Goal: Task Accomplishment & Management: Manage account settings

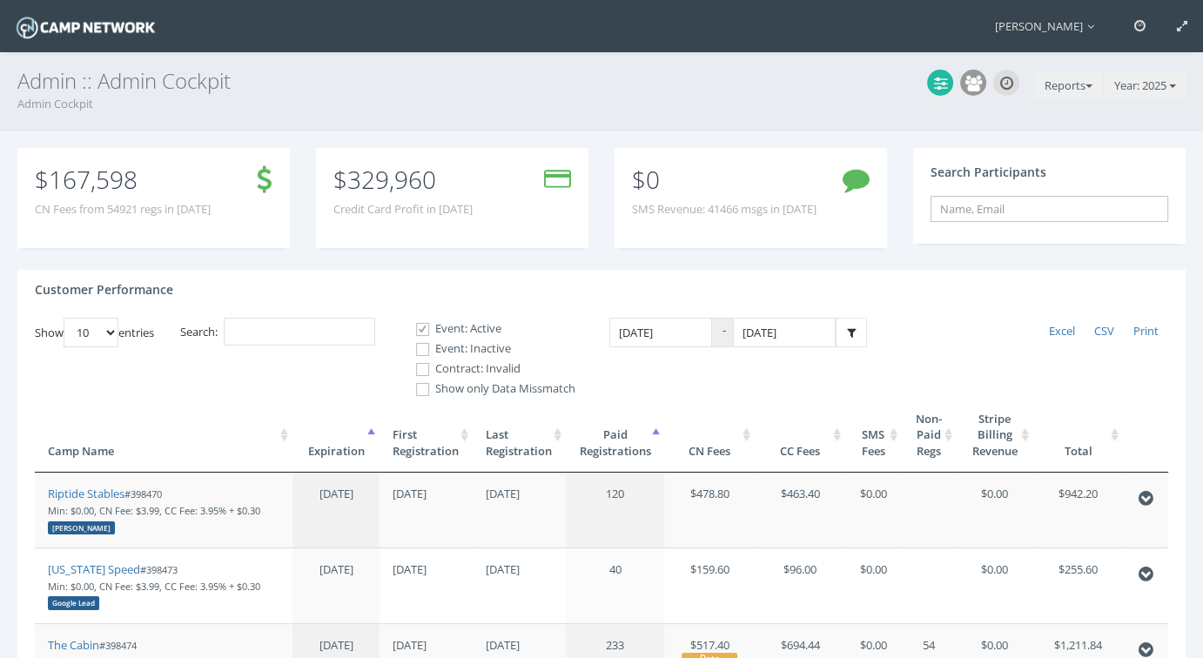
click at [1005, 211] on input "text" at bounding box center [1049, 209] width 238 height 26
paste input "ad66d0f85c3bbb00"
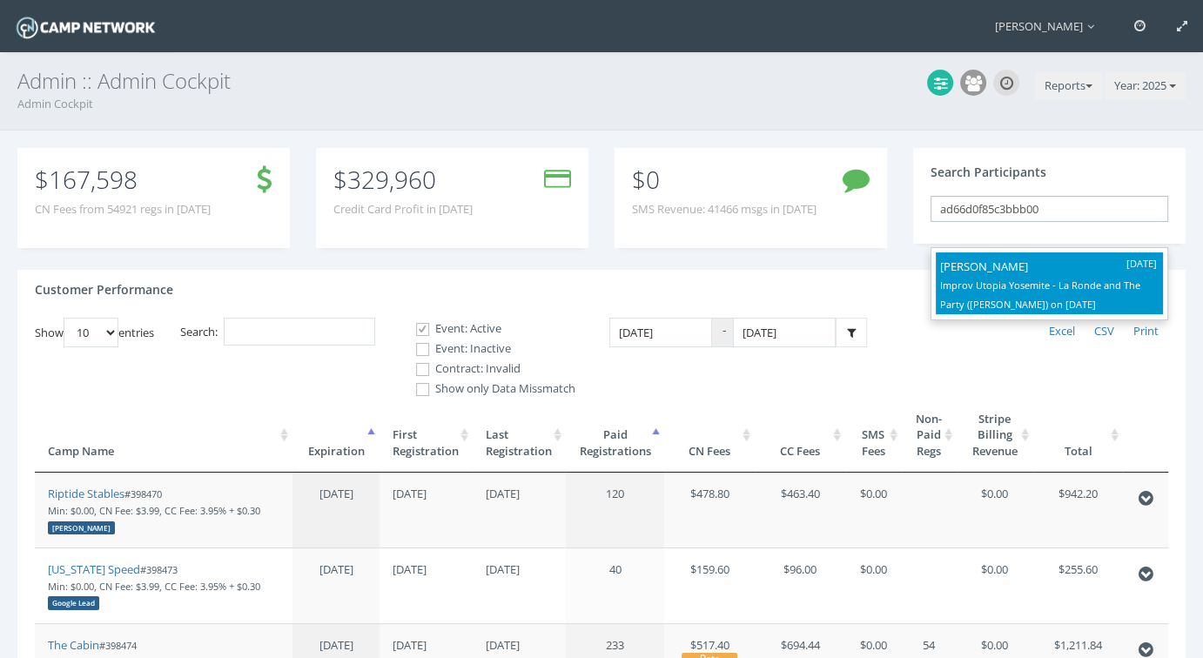
click at [976, 272] on p "[PERSON_NAME]" at bounding box center [1049, 266] width 218 height 19
type input "William Elder (Improv Utopia Yosemite - La Ronde and The Party (Craig Cackowski…"
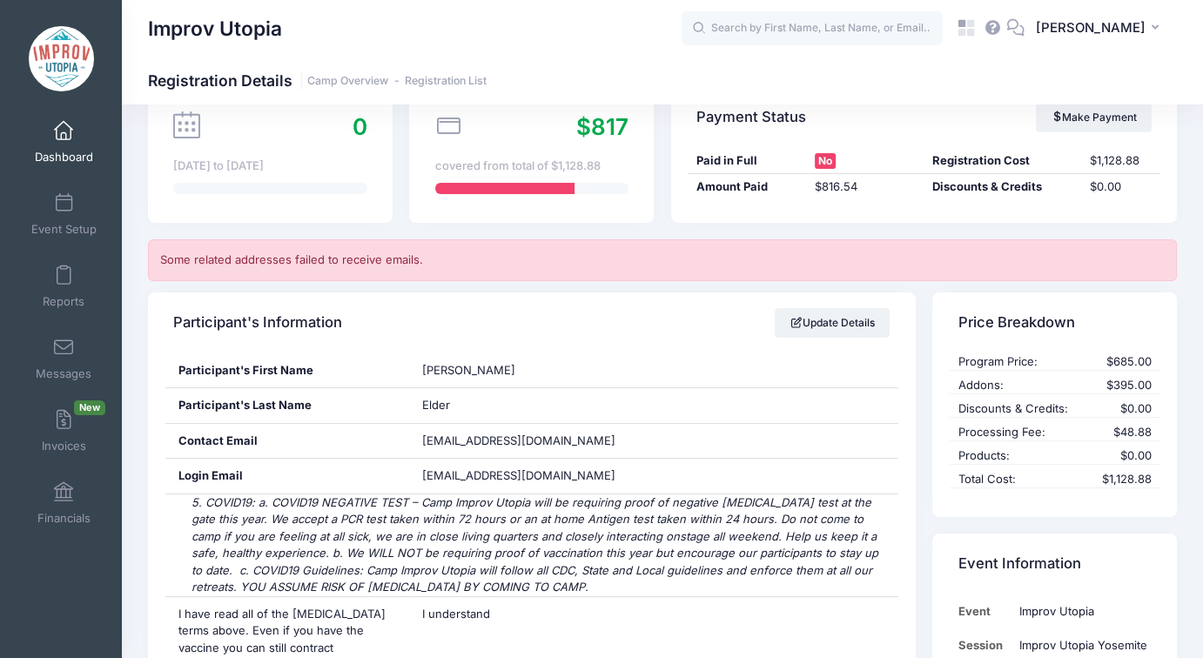
scroll to position [87, 0]
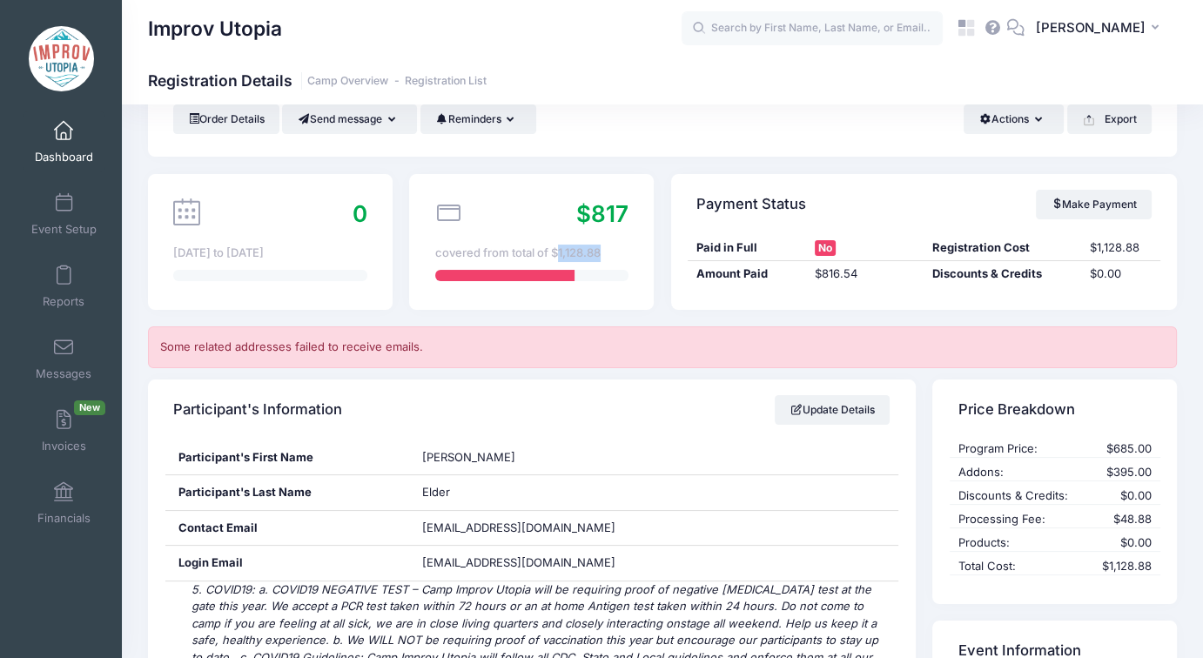
drag, startPoint x: 554, startPoint y: 250, endPoint x: 599, endPoint y: 252, distance: 44.5
click at [599, 252] on div "covered from total of $1,128.88" at bounding box center [531, 253] width 193 height 17
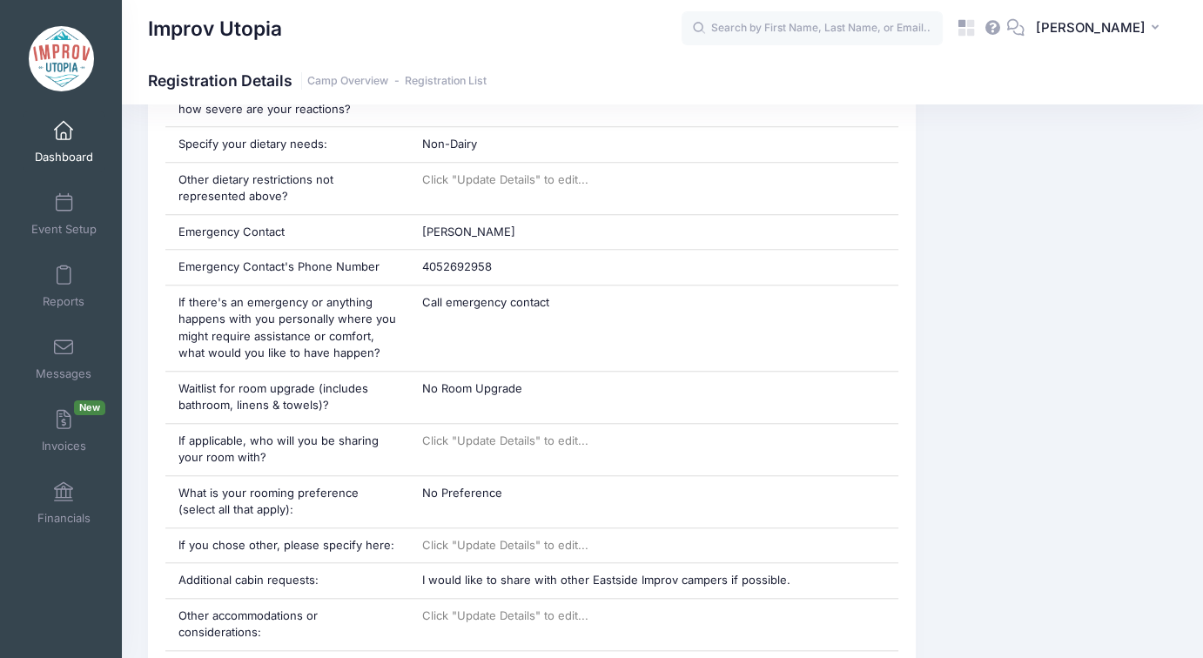
scroll to position [2088, 0]
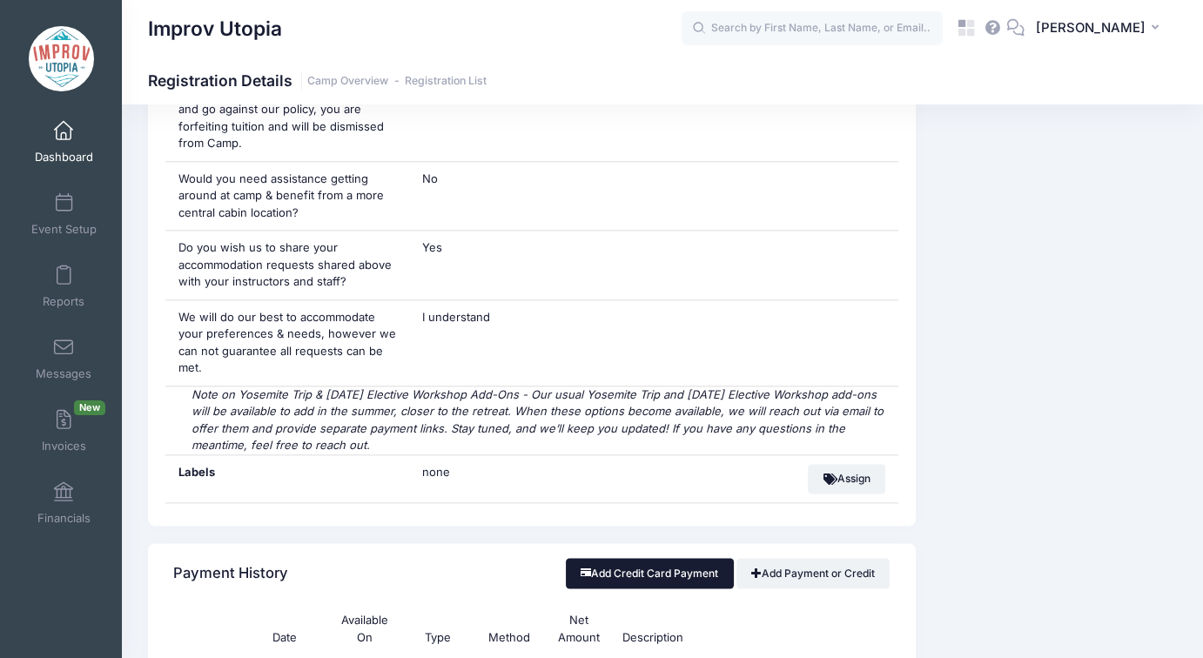
click at [653, 558] on button "Add Credit Card Payment" at bounding box center [650, 573] width 168 height 30
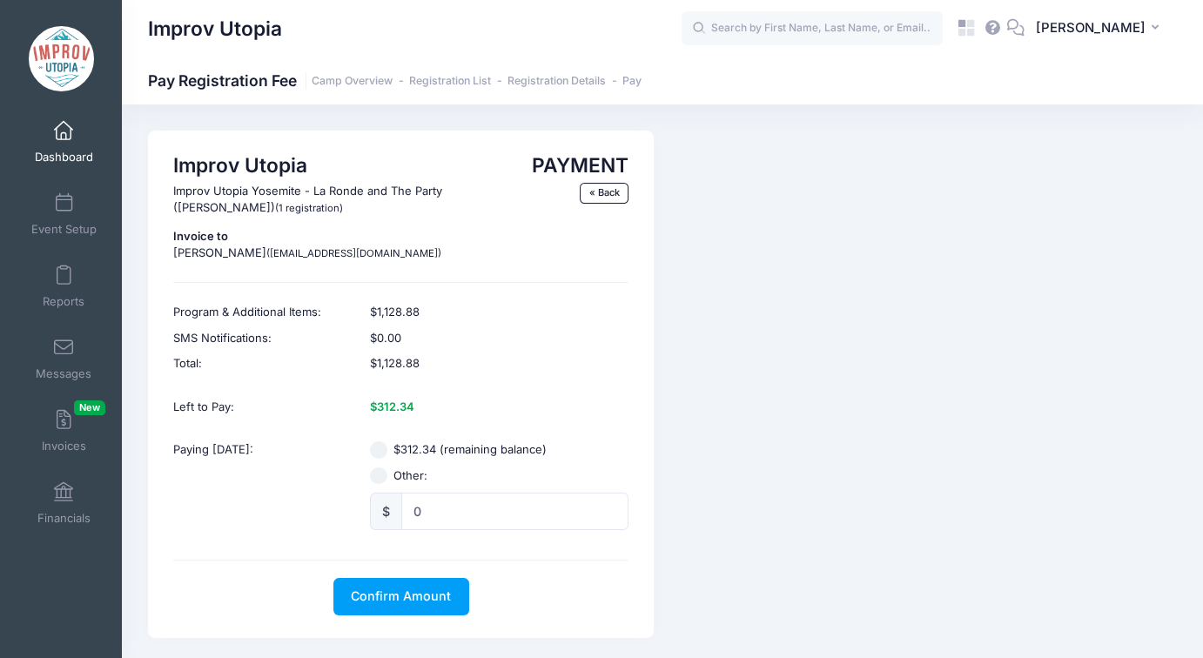
click at [373, 449] on input "$312.34 (remaining balance)" at bounding box center [378, 449] width 17 height 17
radio input "true"
click at [404, 591] on span "Confirm Amount" at bounding box center [401, 595] width 100 height 15
click at [411, 593] on button "Pay with Card" at bounding box center [400, 596] width 119 height 37
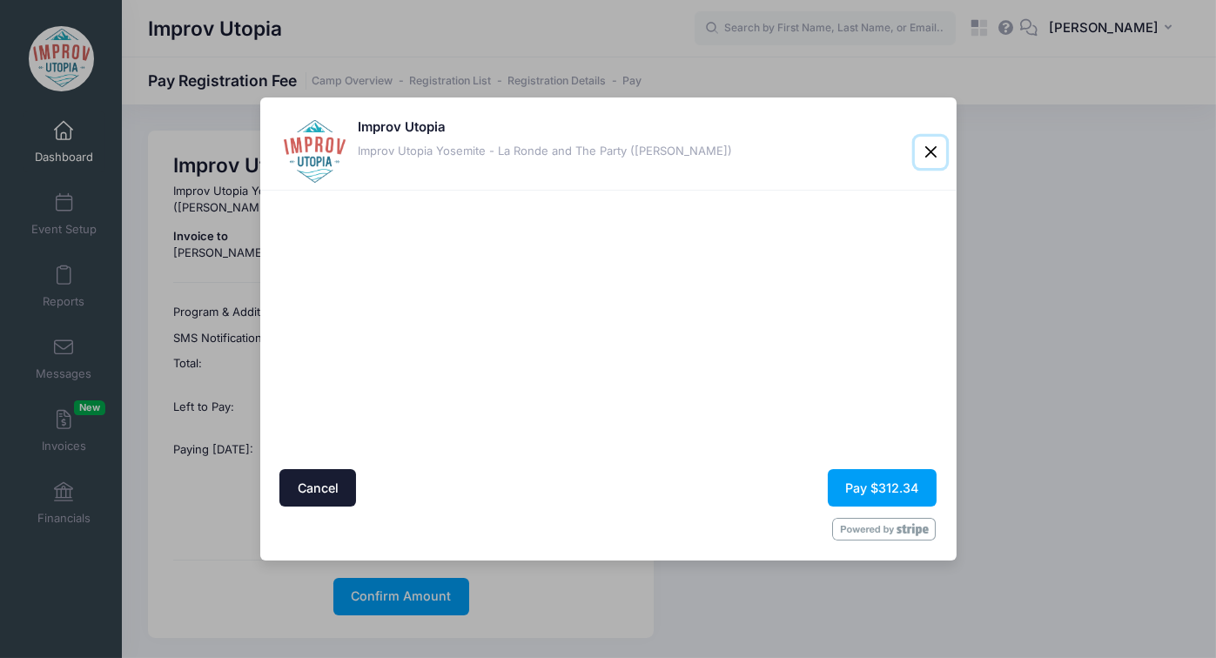
click at [930, 150] on button "Close" at bounding box center [930, 152] width 31 height 31
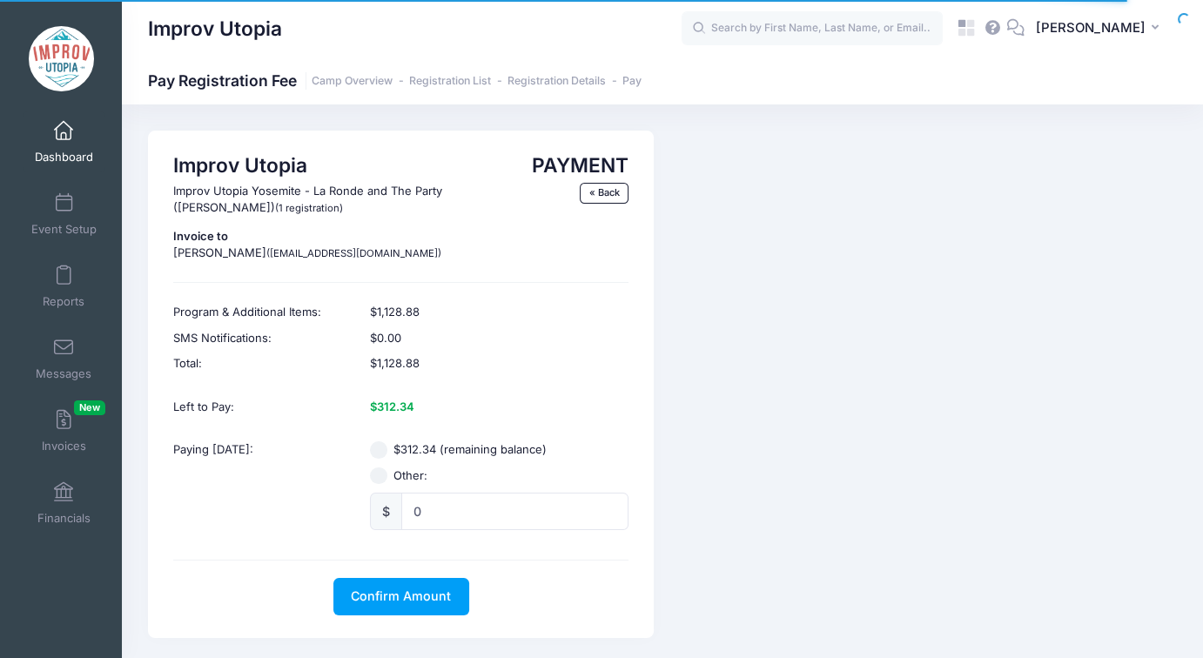
click at [383, 450] on input "$312.34 (remaining balance)" at bounding box center [378, 449] width 17 height 17
radio input "true"
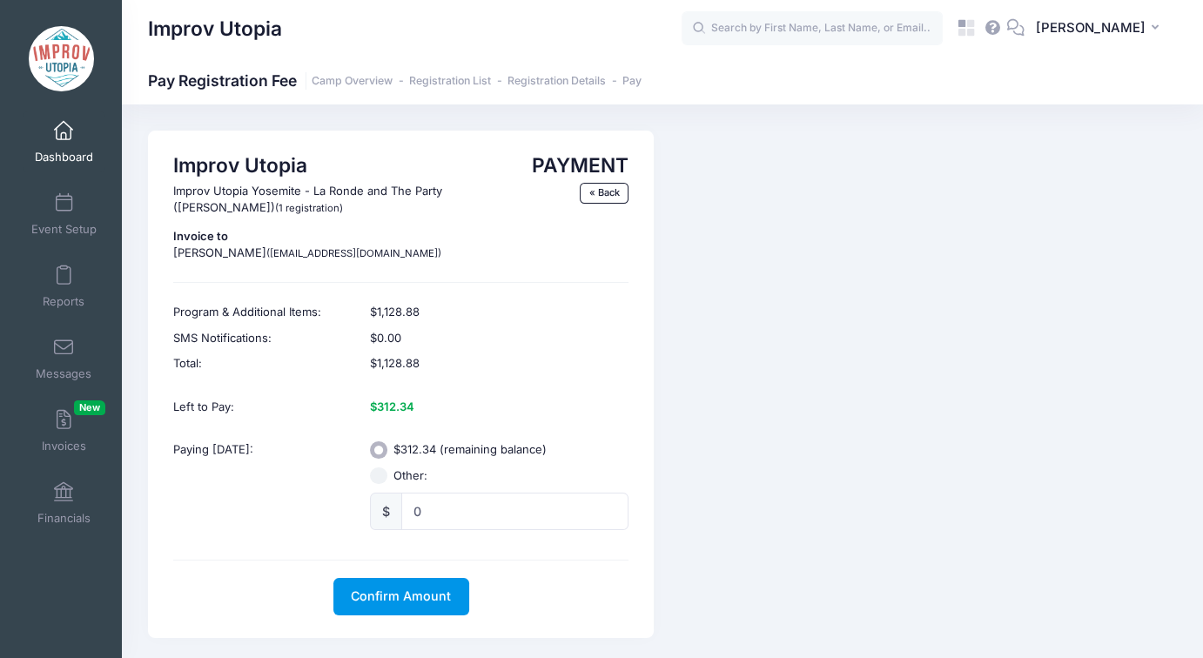
click at [405, 589] on span "Confirm Amount" at bounding box center [401, 595] width 100 height 15
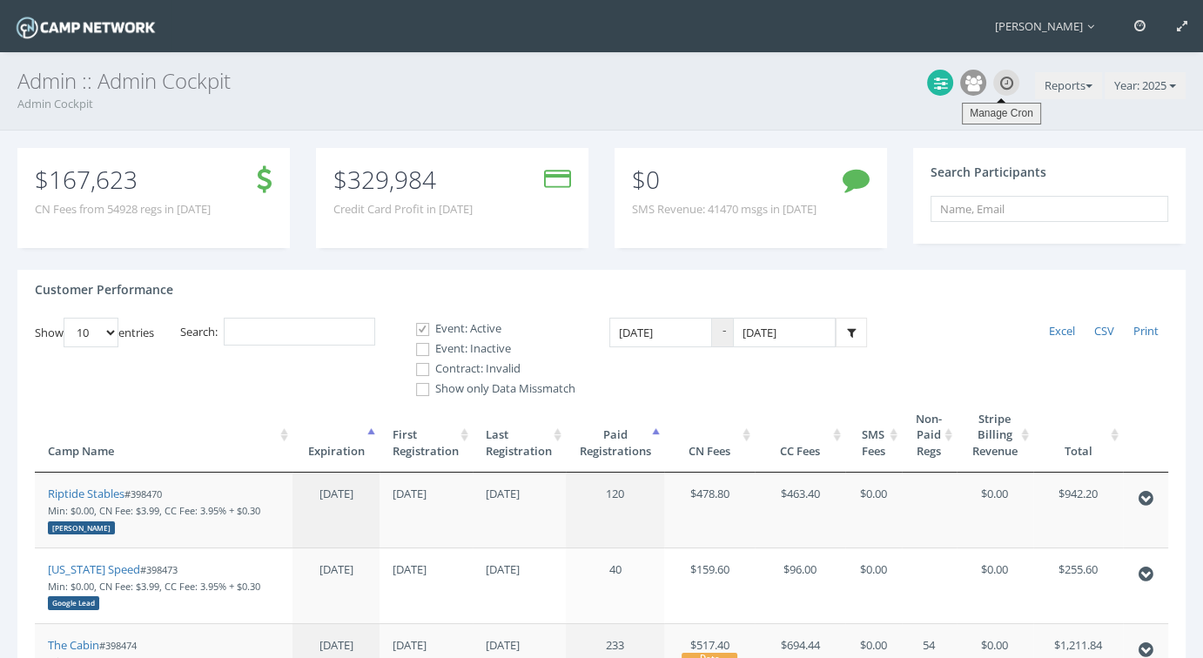
click at [1002, 91] on link at bounding box center [1006, 82] width 13 height 21
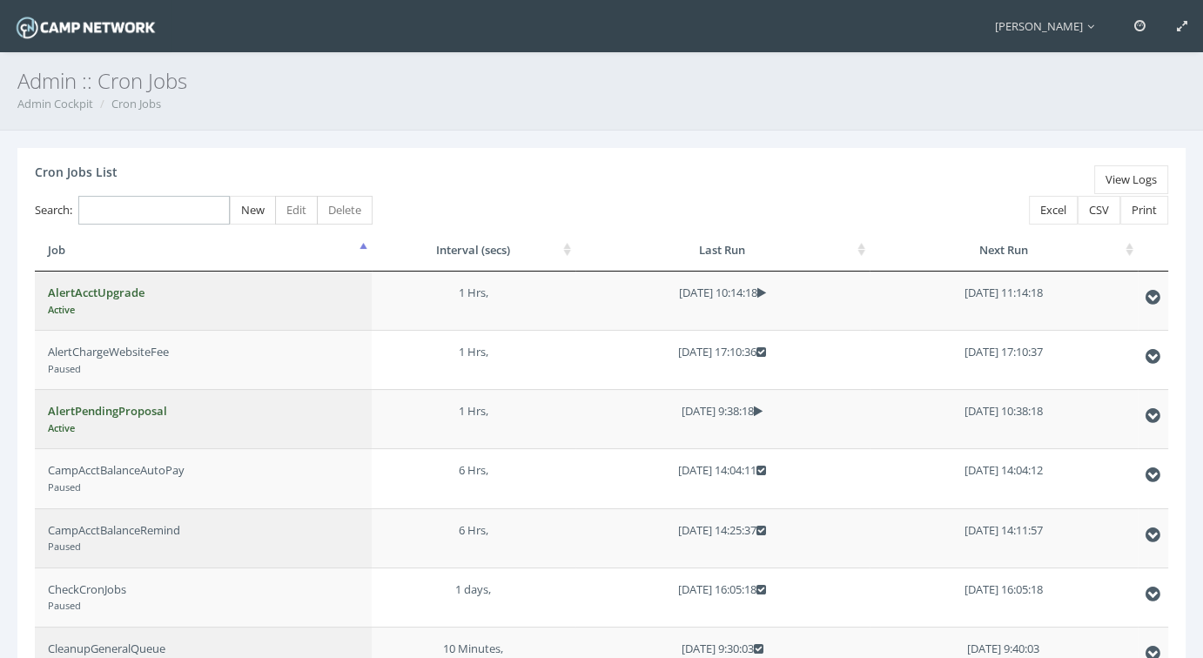
click at [160, 213] on input "Search:" at bounding box center [153, 210] width 151 height 29
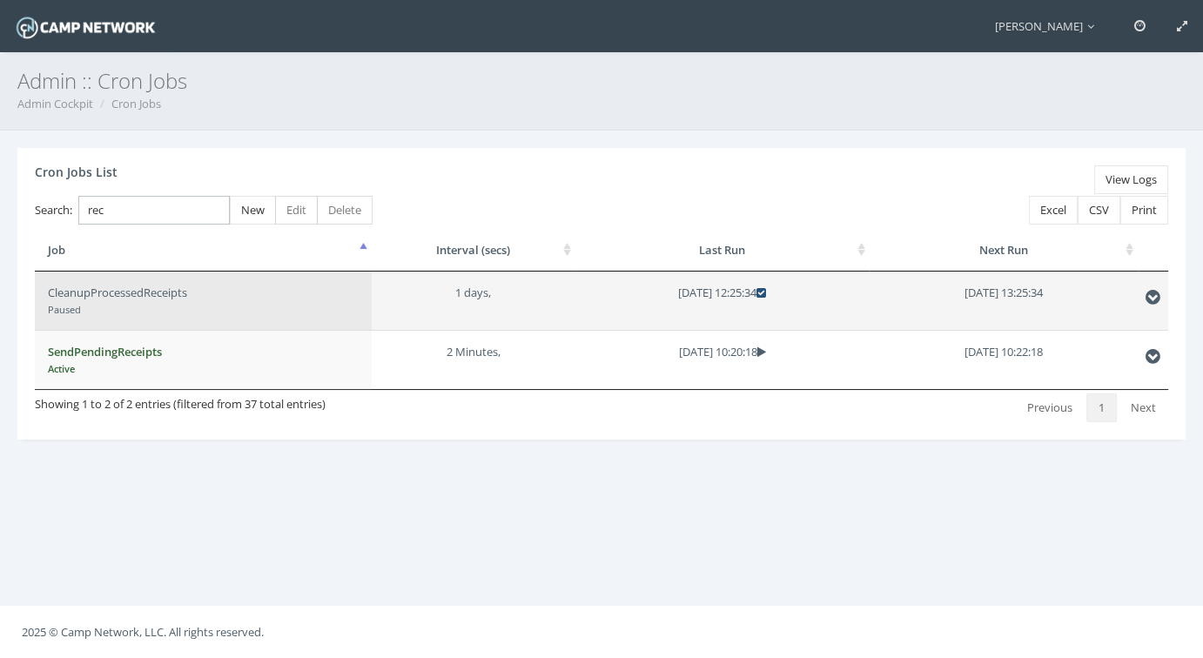
type input "rec"
click at [766, 291] on icon at bounding box center [761, 292] width 10 height 11
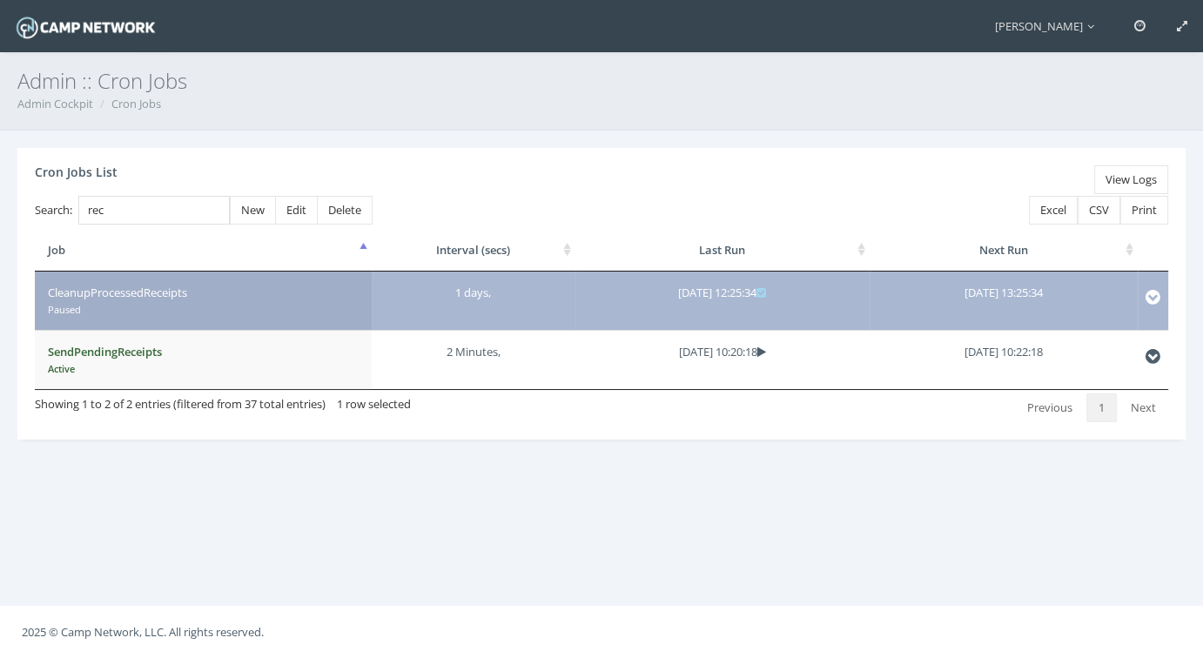
click at [446, 292] on td "1 days," at bounding box center [474, 300] width 204 height 58
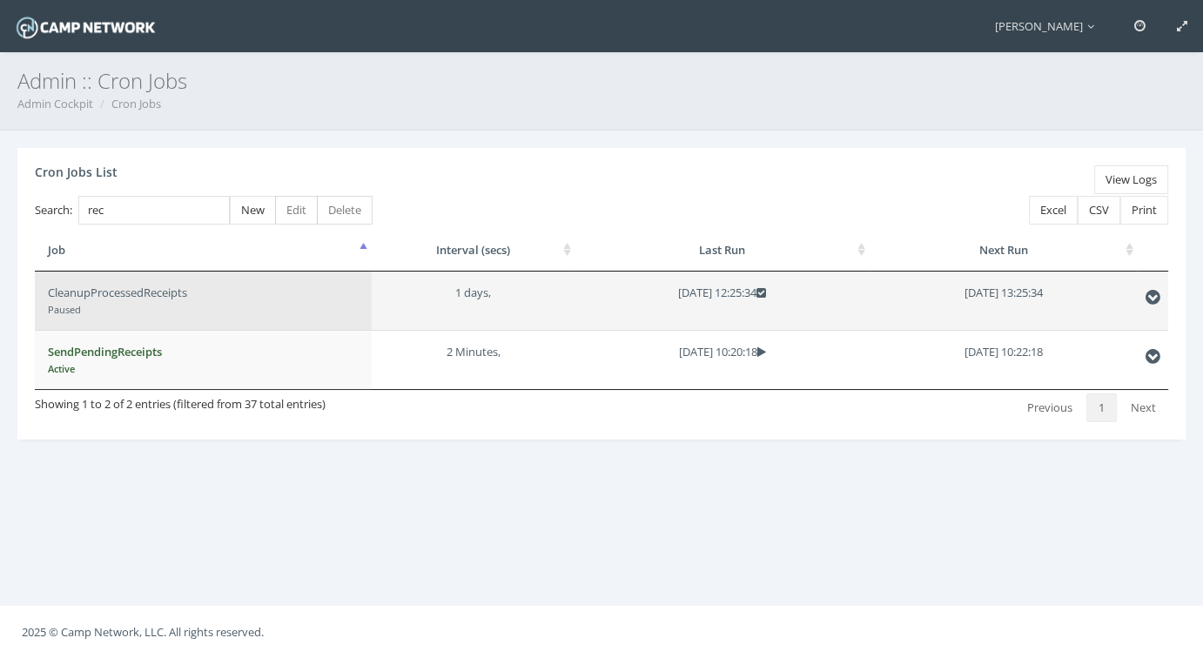
click at [211, 301] on td "CleanupProcessedReceipts Paused" at bounding box center [203, 300] width 337 height 58
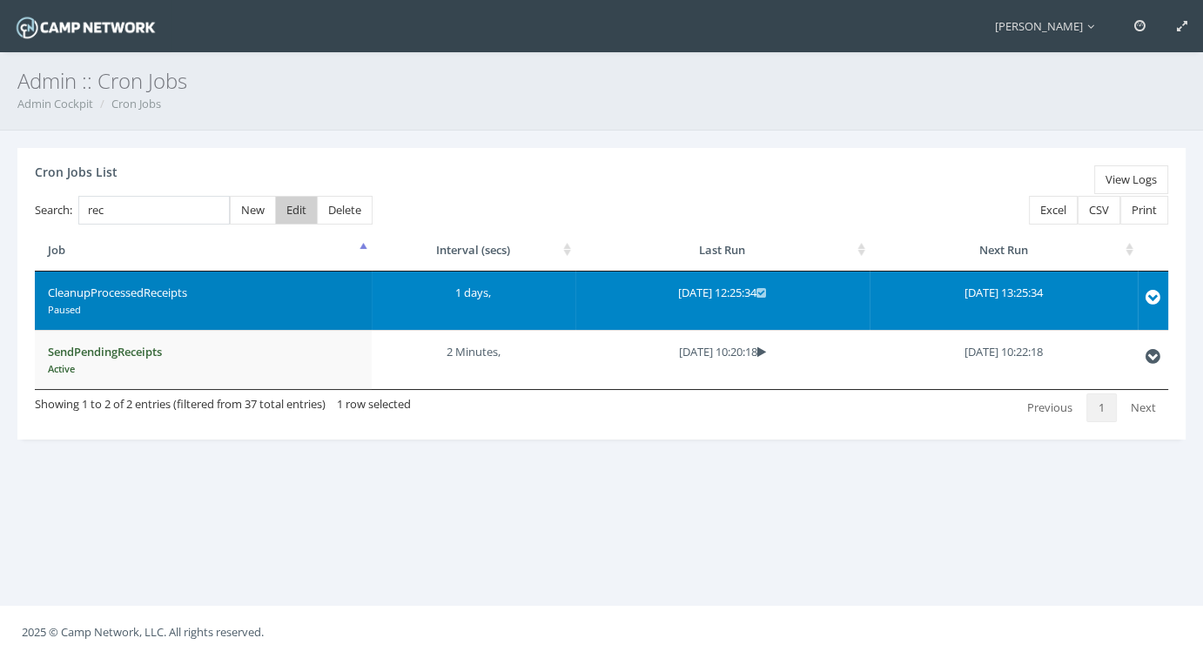
click at [289, 206] on span "Edit" at bounding box center [296, 210] width 20 height 16
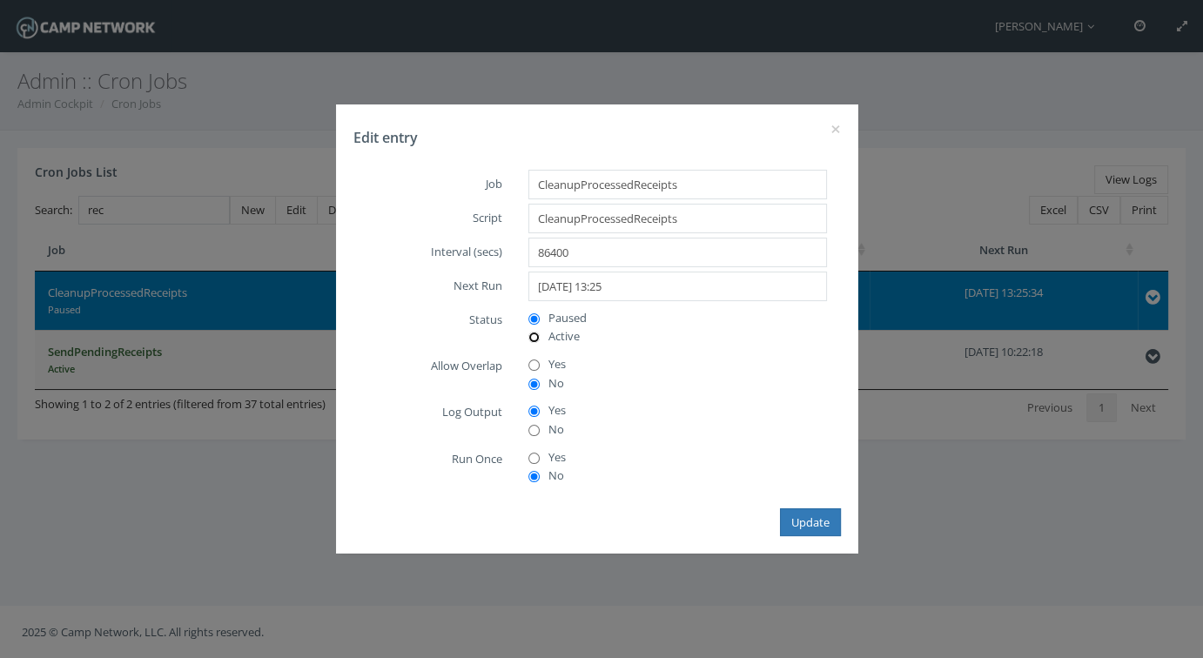
click at [531, 334] on input "Active" at bounding box center [533, 337] width 11 height 11
radio input "true"
drag, startPoint x: 566, startPoint y: 255, endPoint x: 521, endPoint y: 255, distance: 45.2
click at [521, 255] on div "86400 Multiple values The selected items contain different values for this inpu…" at bounding box center [677, 255] width 325 height 34
type input "3600"
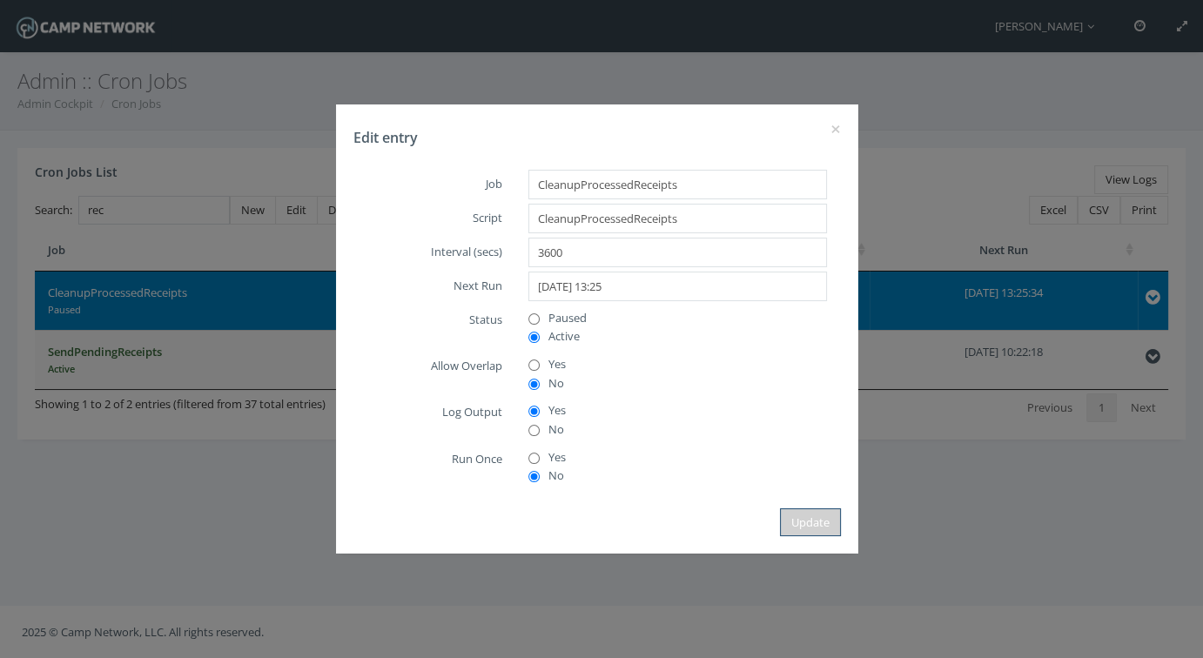
click at [814, 520] on button "Update" at bounding box center [810, 522] width 61 height 29
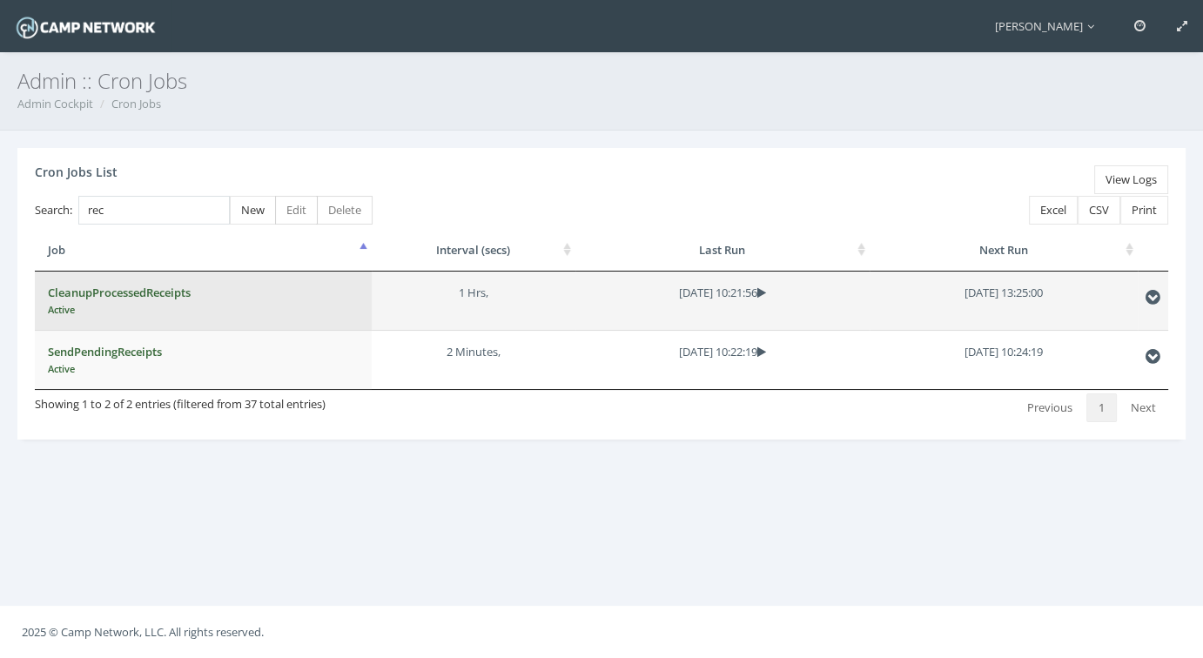
click at [217, 301] on td "CleanupProcessedReceipts Active" at bounding box center [203, 300] width 337 height 58
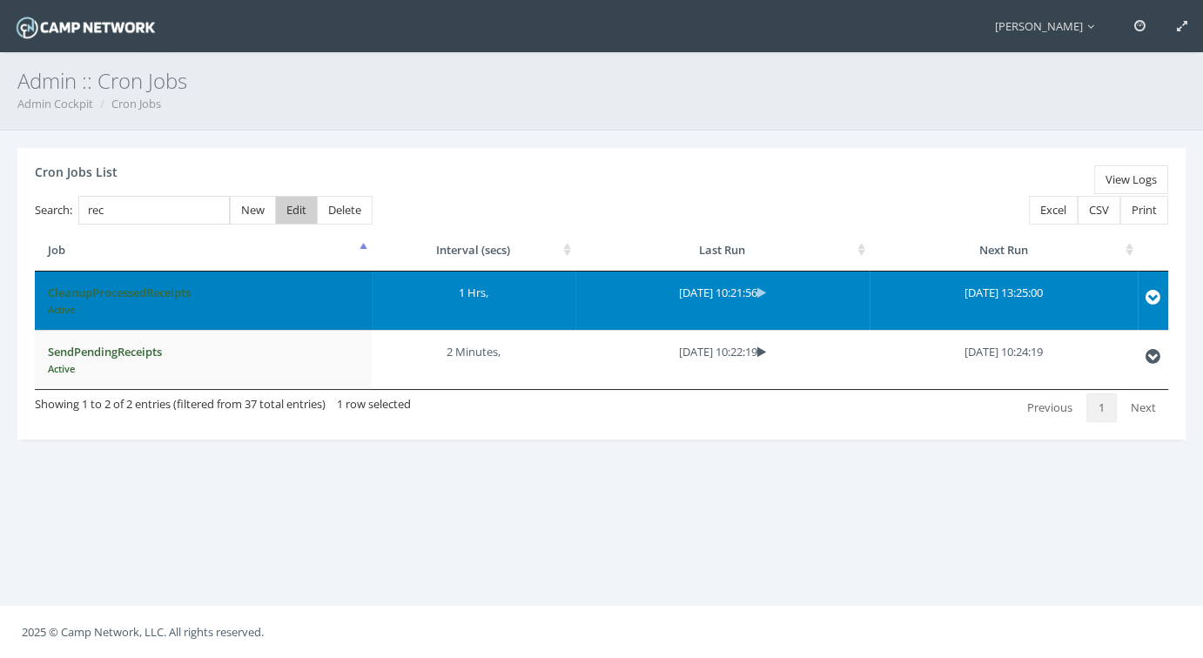
click at [298, 213] on span "Edit" at bounding box center [296, 210] width 20 height 16
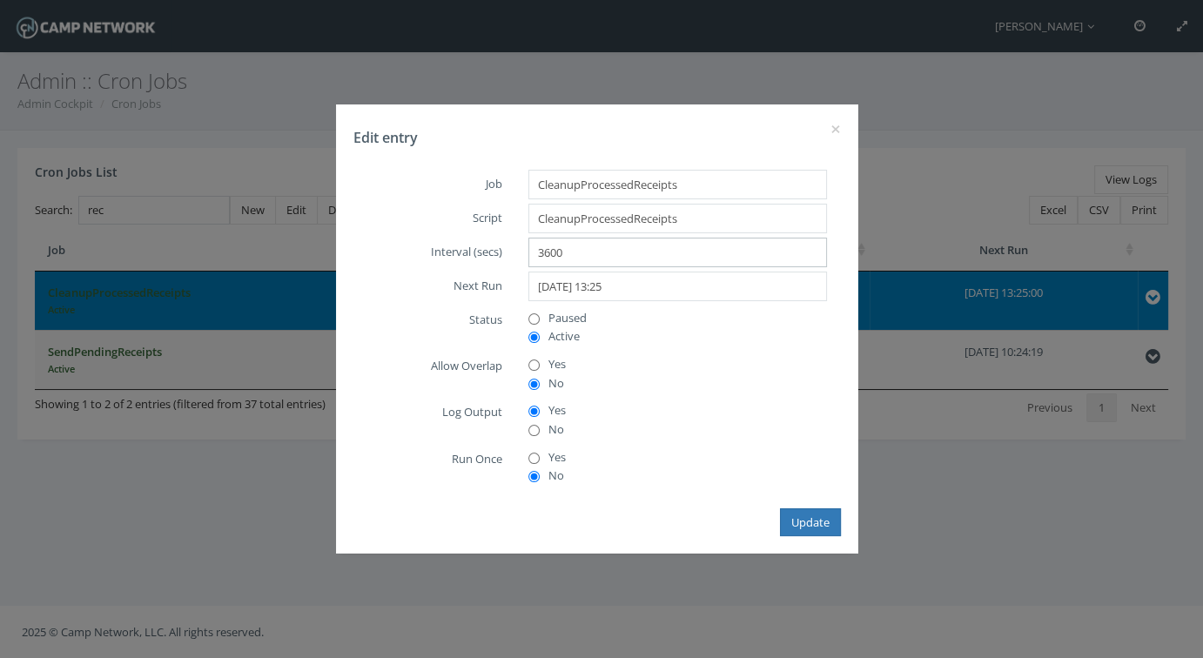
click at [571, 245] on input "3600" at bounding box center [677, 253] width 298 height 30
drag, startPoint x: 582, startPoint y: 245, endPoint x: 496, endPoint y: 251, distance: 86.3
click at [496, 251] on div "Interval (secs) 3600 Multiple values The selected items contain different value…" at bounding box center [596, 255] width 487 height 34
type input "43200"
click at [813, 528] on button "Update" at bounding box center [810, 522] width 61 height 29
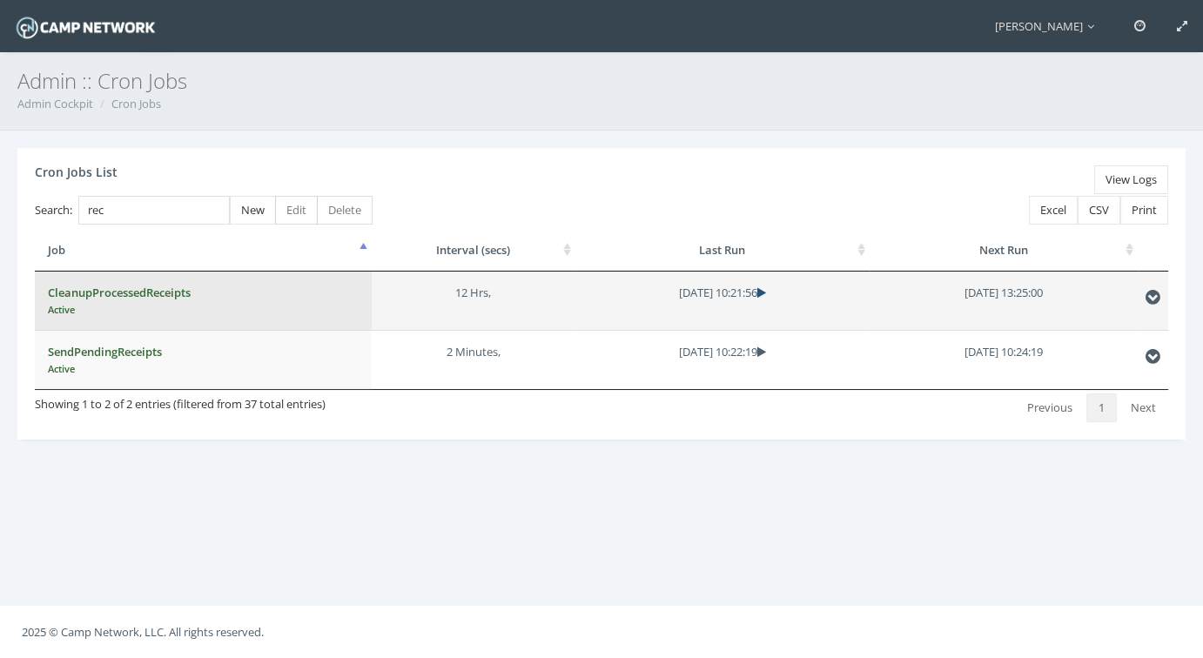
click at [766, 290] on icon at bounding box center [761, 292] width 9 height 11
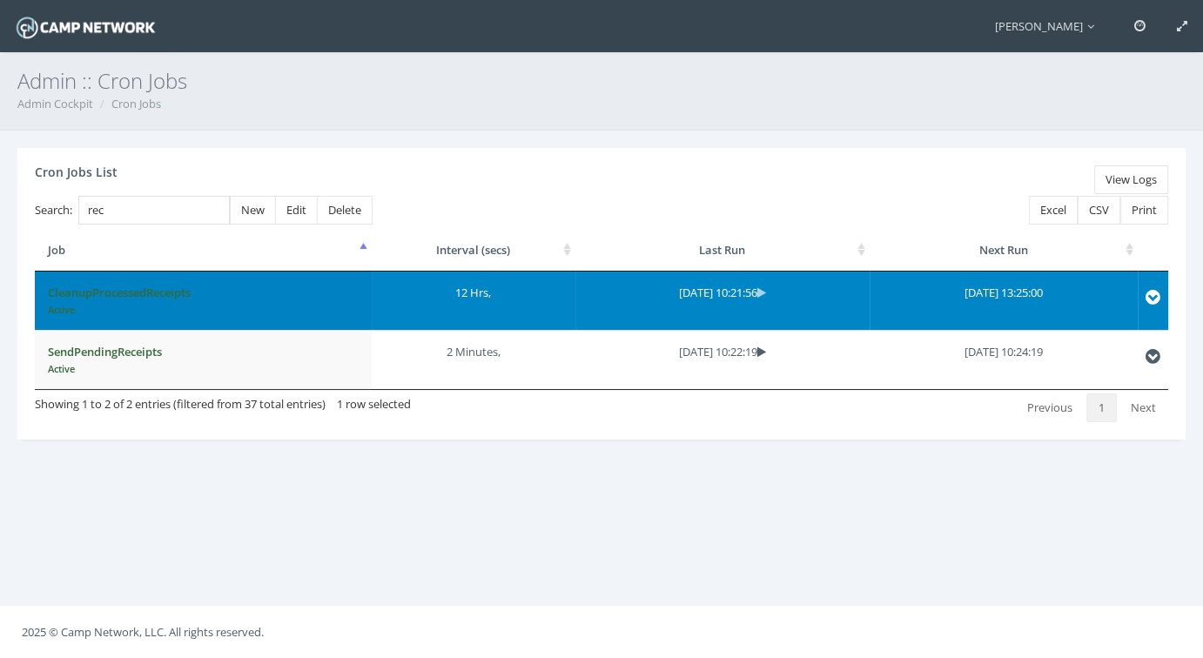
drag, startPoint x: 773, startPoint y: 290, endPoint x: 800, endPoint y: 95, distance: 196.8
click at [800, 95] on div "Admin :: Cron Jobs Admin Cockpit Cron Jobs" at bounding box center [601, 91] width 1203 height 78
click at [1136, 173] on link "View Logs" at bounding box center [1131, 179] width 74 height 29
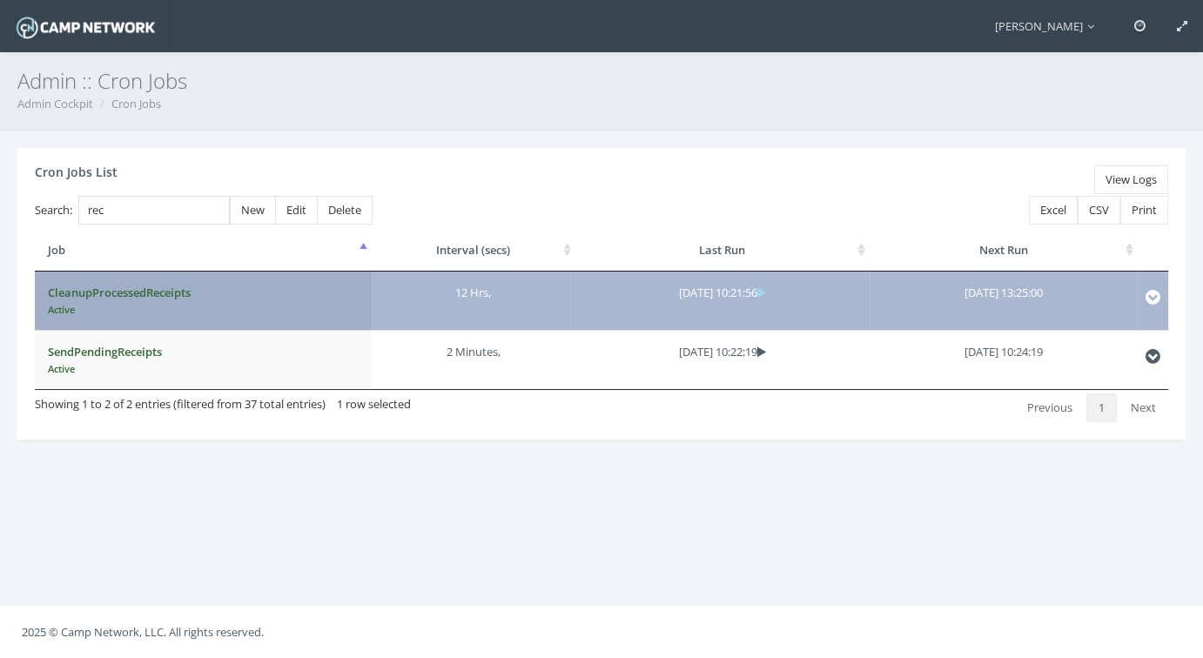
click at [766, 287] on icon at bounding box center [761, 292] width 9 height 11
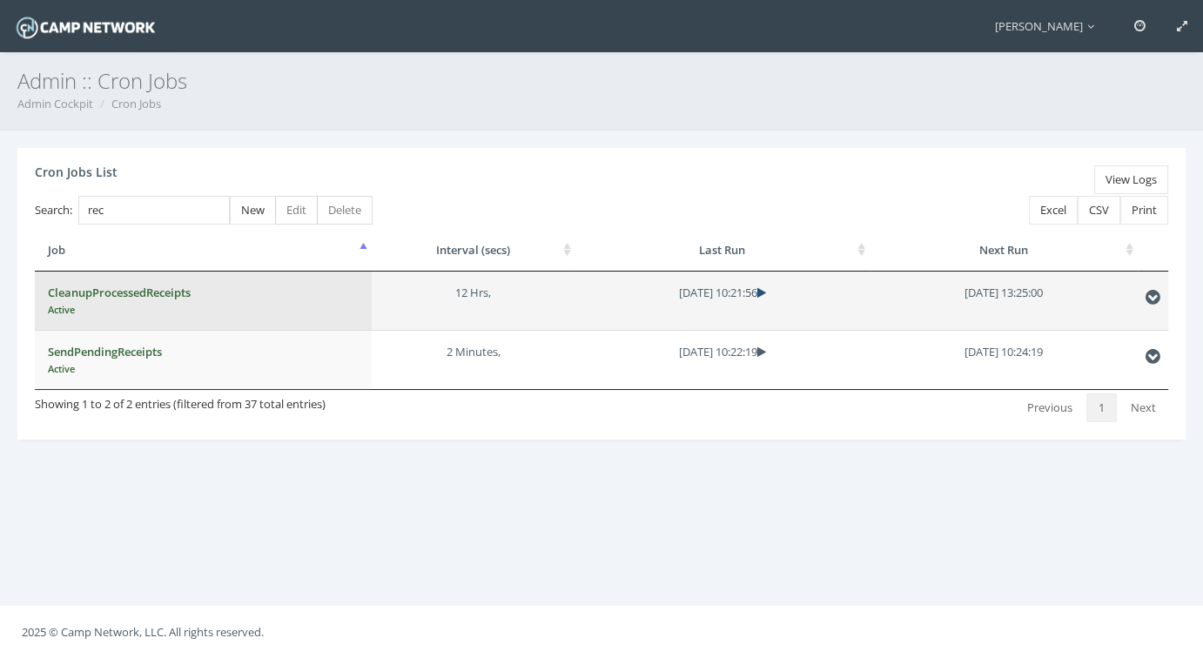
click at [766, 287] on icon at bounding box center [761, 292] width 9 height 11
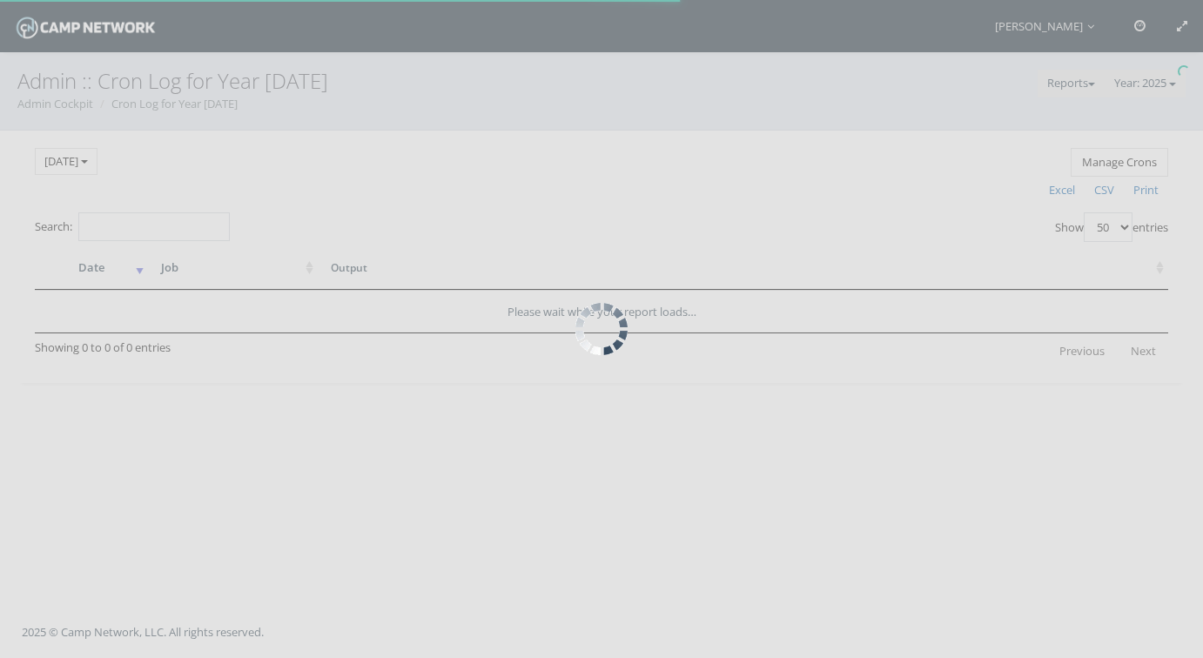
select select "50"
